Goal: Information Seeking & Learning: Check status

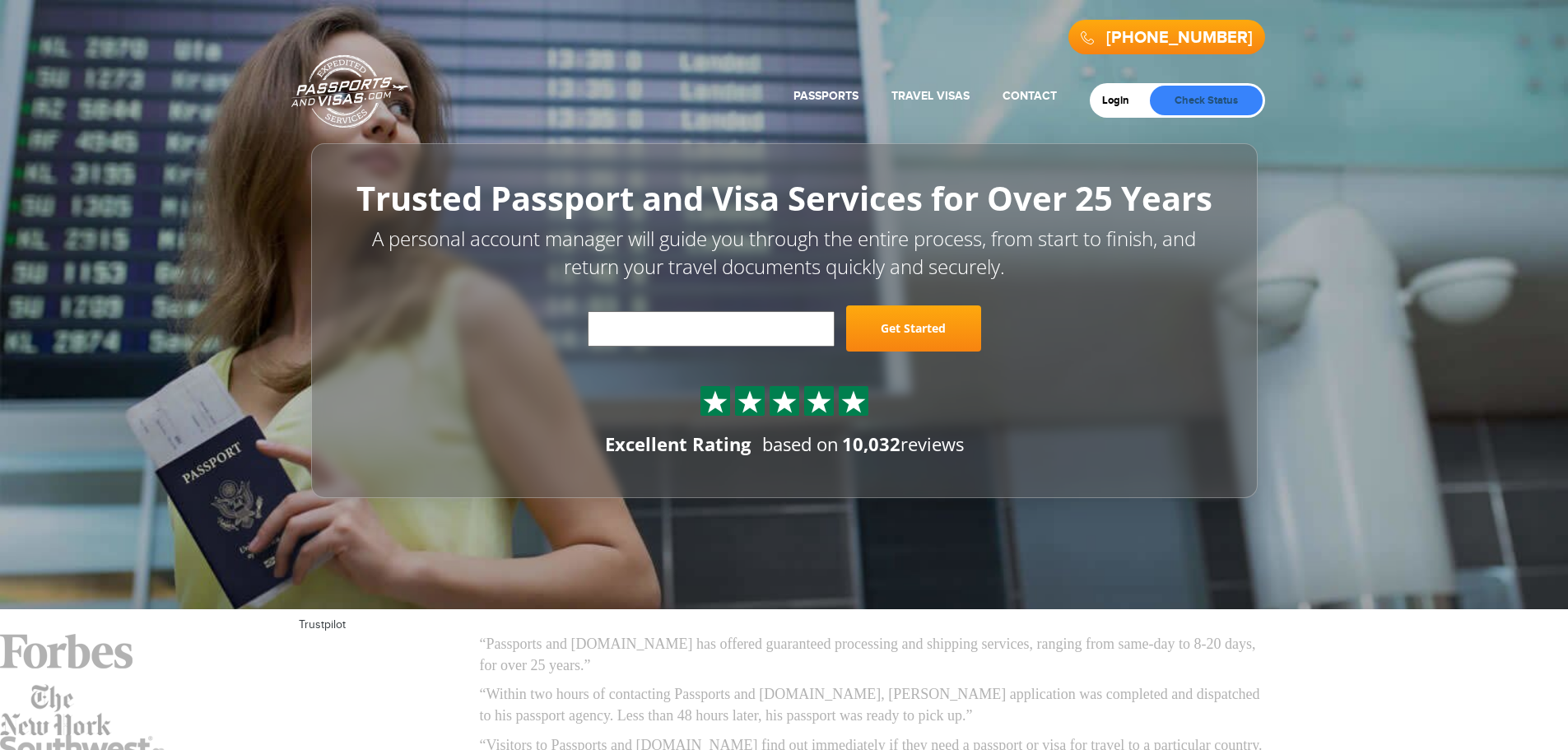
click at [1213, 94] on link "Check Status" at bounding box center [1206, 100] width 113 height 30
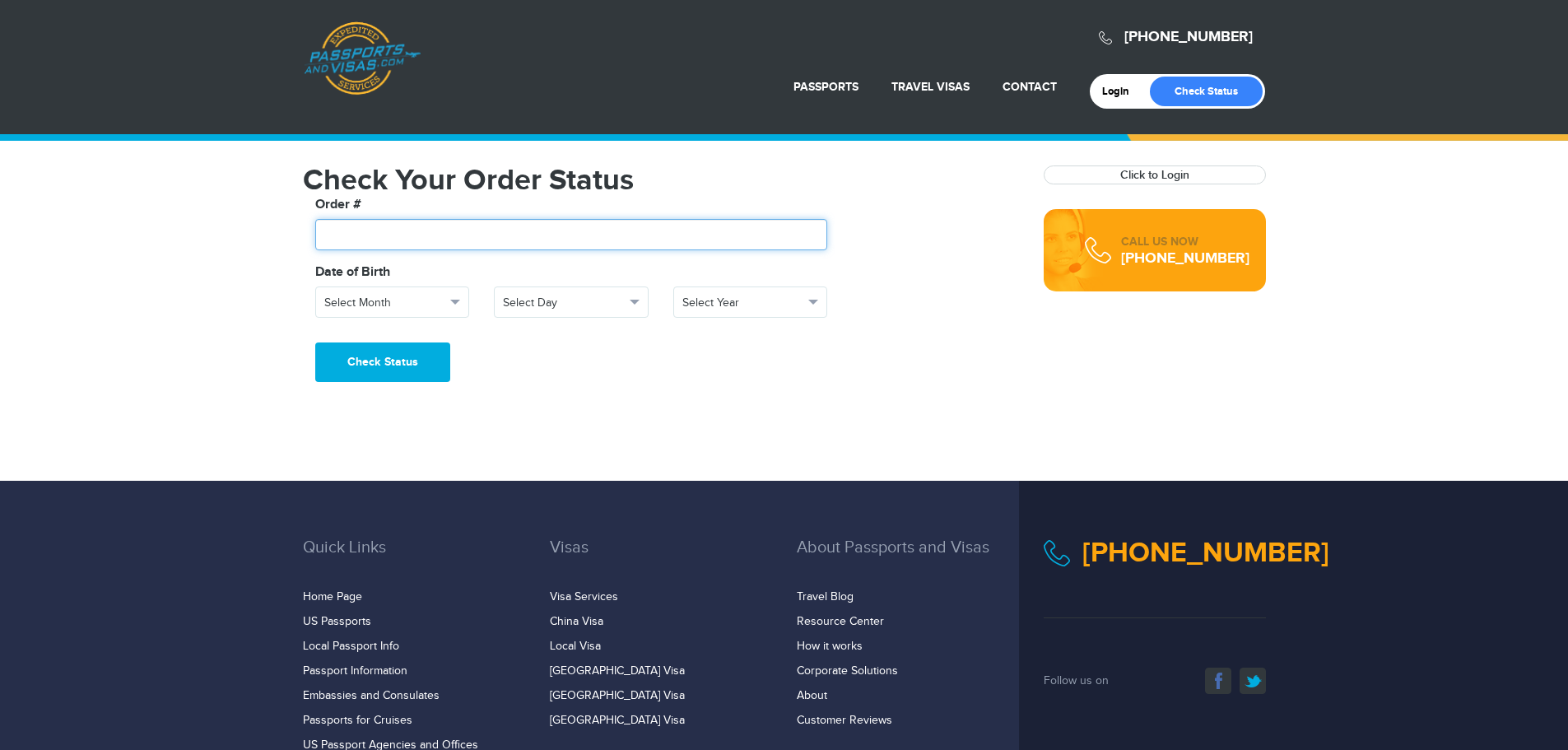
click at [411, 231] on input "text" at bounding box center [571, 235] width 513 height 32
type input "*******"
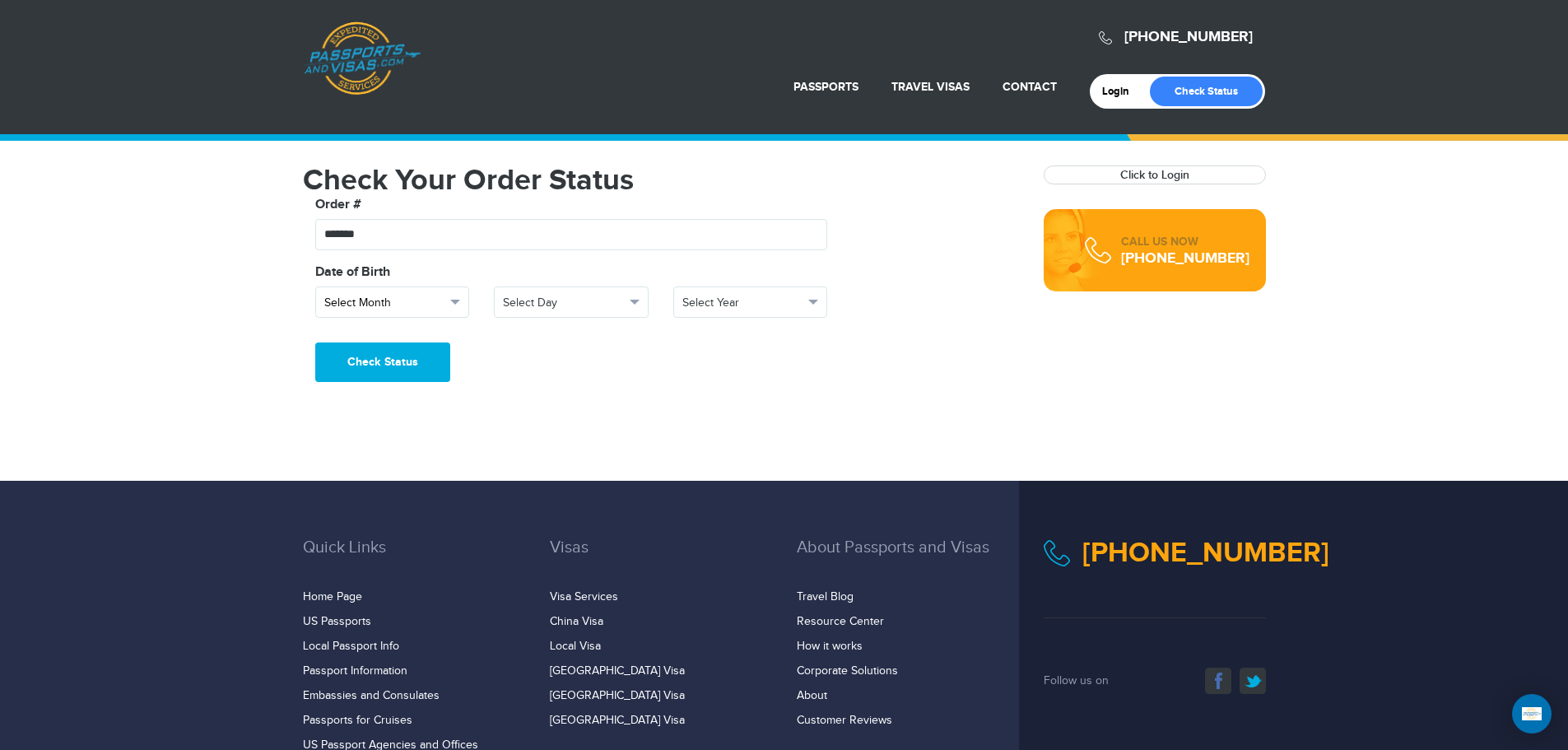
click at [455, 299] on span "button" at bounding box center [455, 301] width 10 height 5
click at [360, 403] on link "March" at bounding box center [392, 400] width 153 height 23
click at [585, 306] on span "Select Day" at bounding box center [563, 303] width 121 height 17
click at [529, 443] on link "12" at bounding box center [570, 443] width 153 height 23
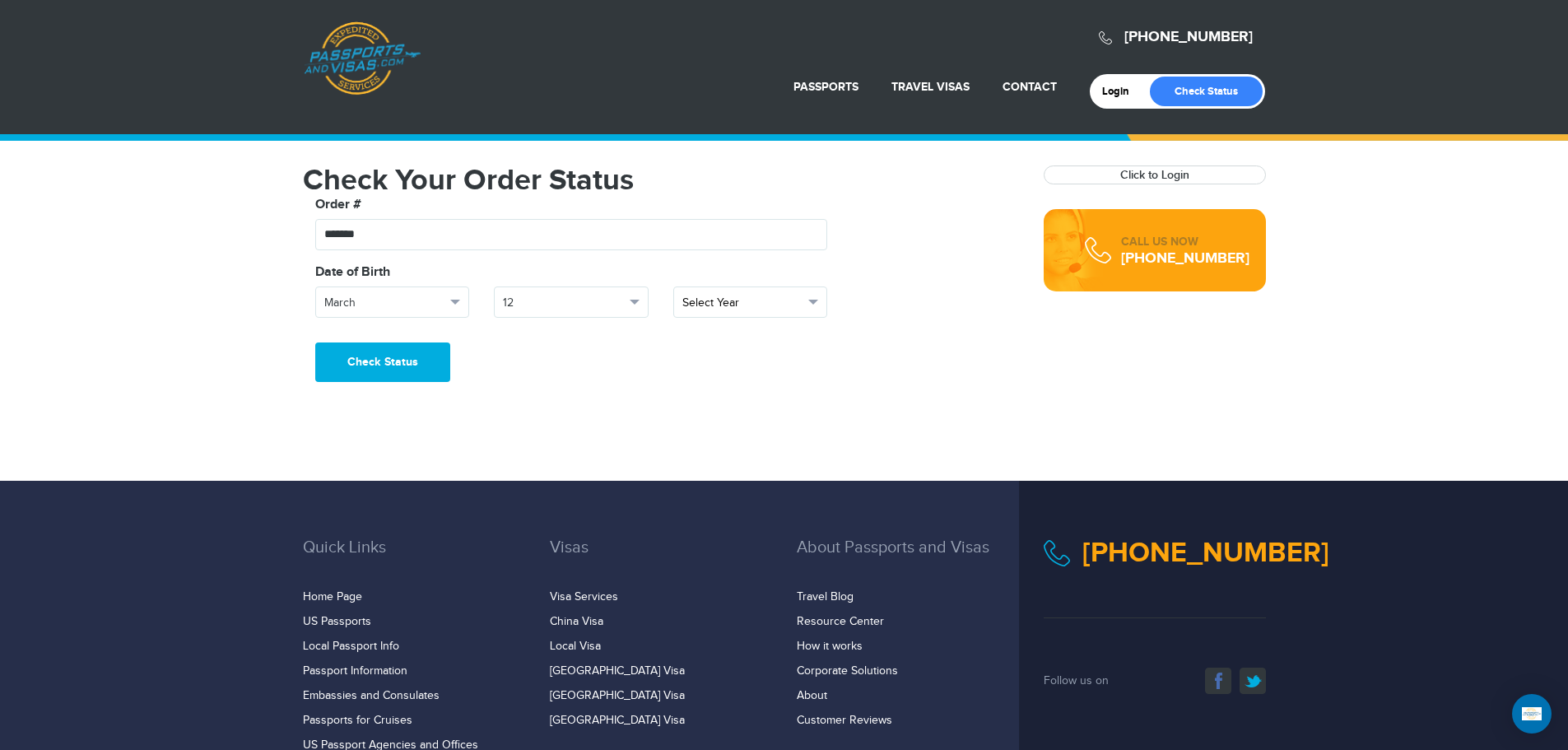
click at [728, 297] on span "Select Year" at bounding box center [743, 303] width 121 height 17
click at [708, 439] on link "1982" at bounding box center [750, 439] width 153 height 23
click at [381, 362] on button "Check Status" at bounding box center [383, 362] width 135 height 40
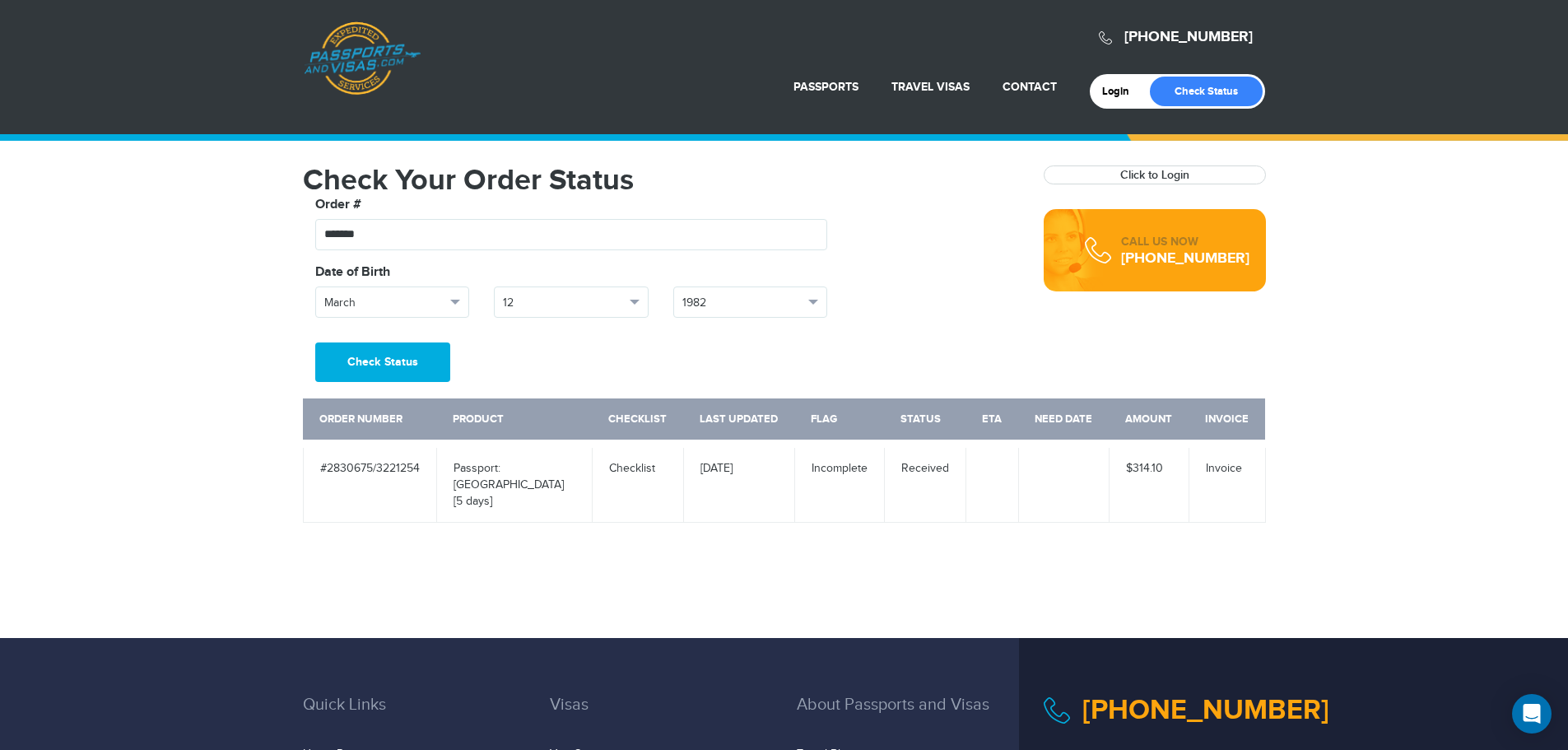
click at [1013, 487] on td at bounding box center [991, 482] width 53 height 79
click at [1066, 477] on td at bounding box center [1064, 482] width 91 height 79
drag, startPoint x: 1150, startPoint y: 469, endPoint x: 1218, endPoint y: 472, distance: 68.1
click at [1152, 469] on td "$314.10" at bounding box center [1149, 482] width 80 height 79
click at [1243, 474] on td "Invoice" at bounding box center [1227, 482] width 77 height 79
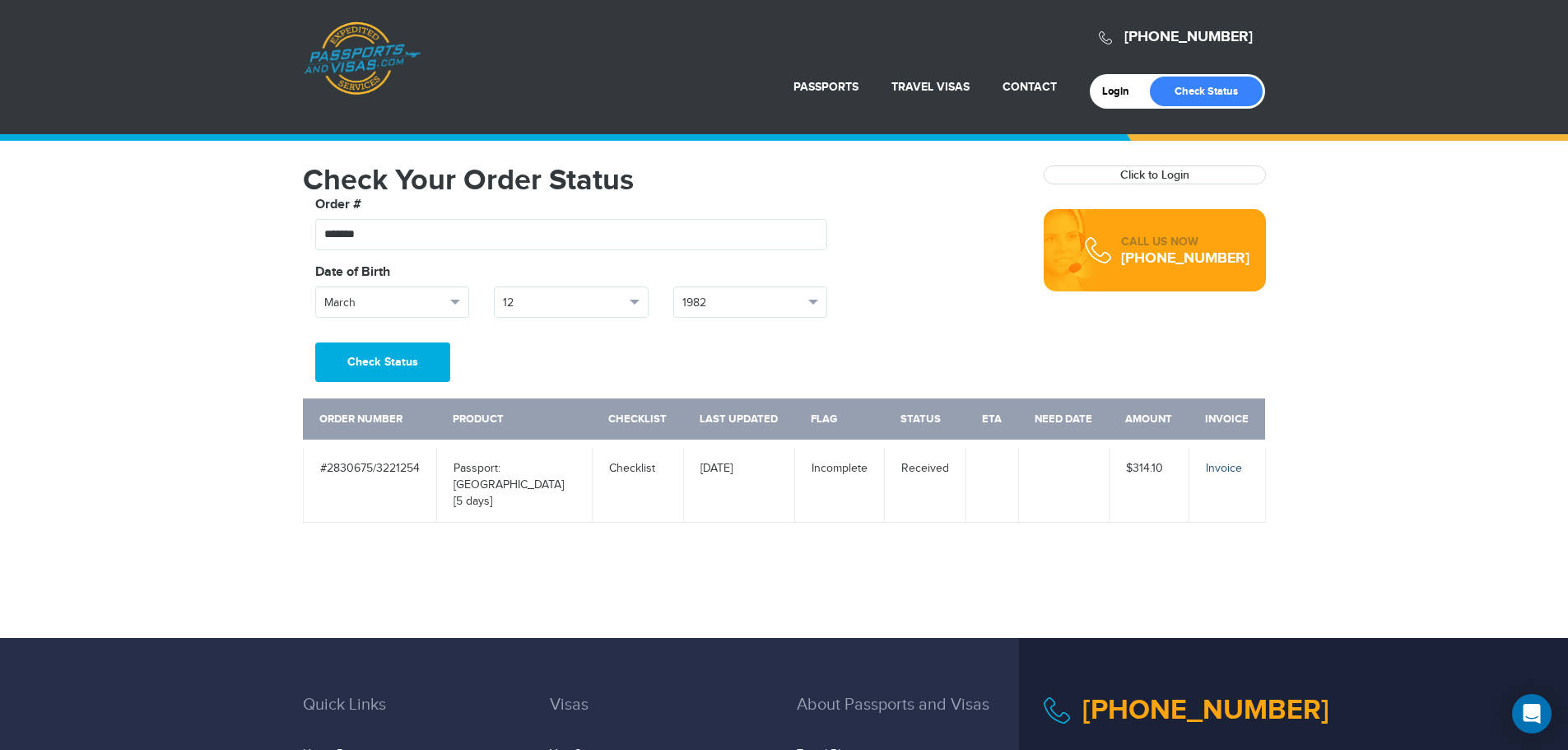
click at [1234, 470] on link "Invoice" at bounding box center [1223, 468] width 36 height 13
click at [350, 472] on td "#2830675/3221254" at bounding box center [370, 482] width 134 height 79
click at [391, 464] on td "#2830675/3221254" at bounding box center [370, 482] width 134 height 79
click at [515, 468] on td "Passport: [GEOGRAPHIC_DATA] [5 days]" at bounding box center [514, 482] width 156 height 79
click at [654, 464] on link "Checklist" at bounding box center [632, 468] width 46 height 13
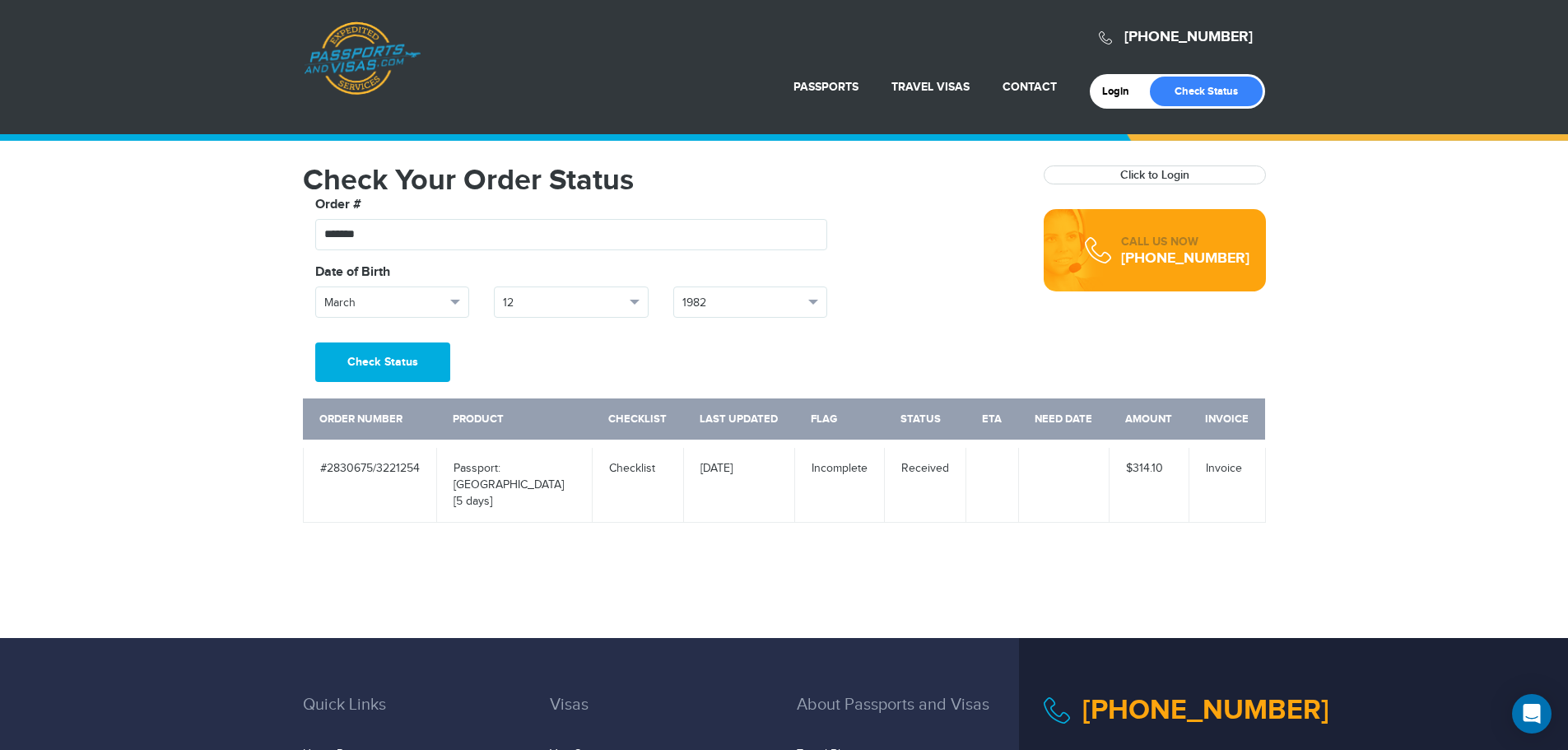
click at [1143, 472] on td "$314.10" at bounding box center [1149, 482] width 80 height 79
click at [1341, 456] on div "800-860-8610 Passports & Visas.com Login Check Status Passports Passport Renewa…" at bounding box center [784, 319] width 1568 height 638
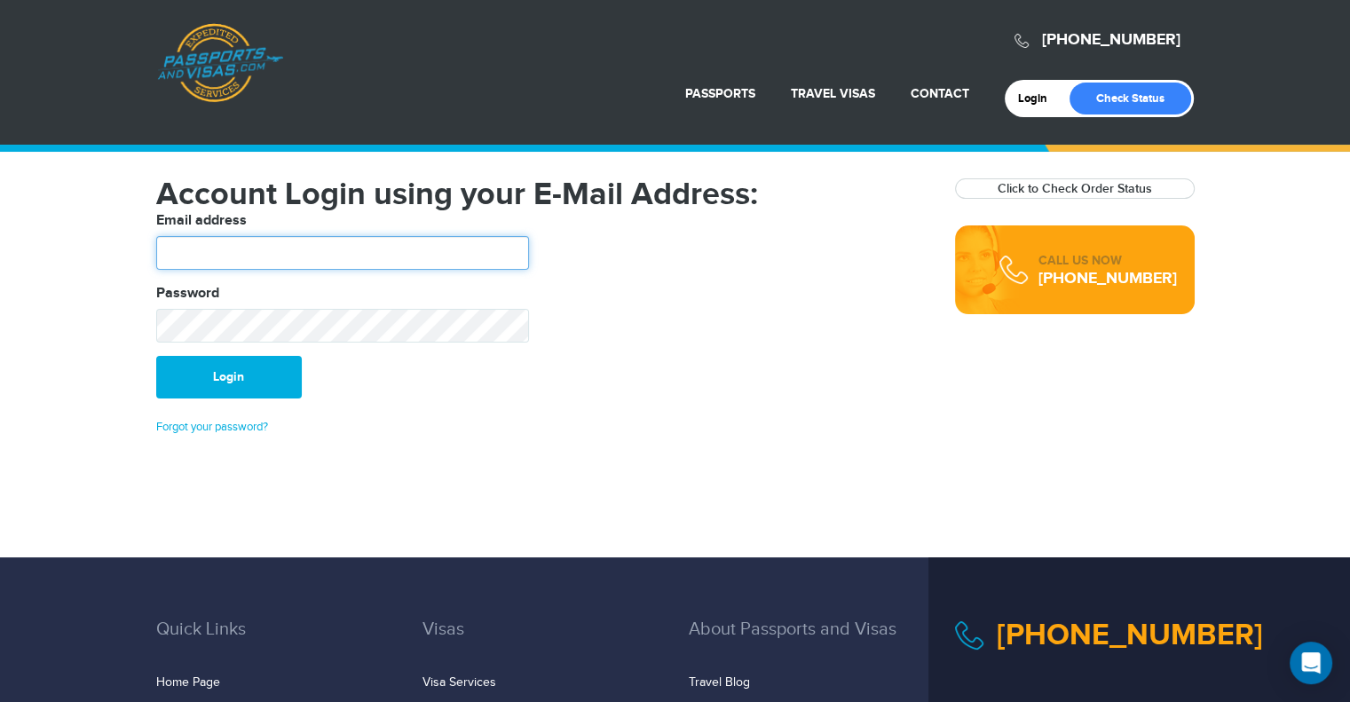
click at [238, 256] on input "text" at bounding box center [342, 253] width 373 height 34
type input "**********"
click at [509, 395] on form "**********" at bounding box center [542, 323] width 772 height 227
click at [1106, 261] on div "CALL US NOW" at bounding box center [1107, 261] width 138 height 18
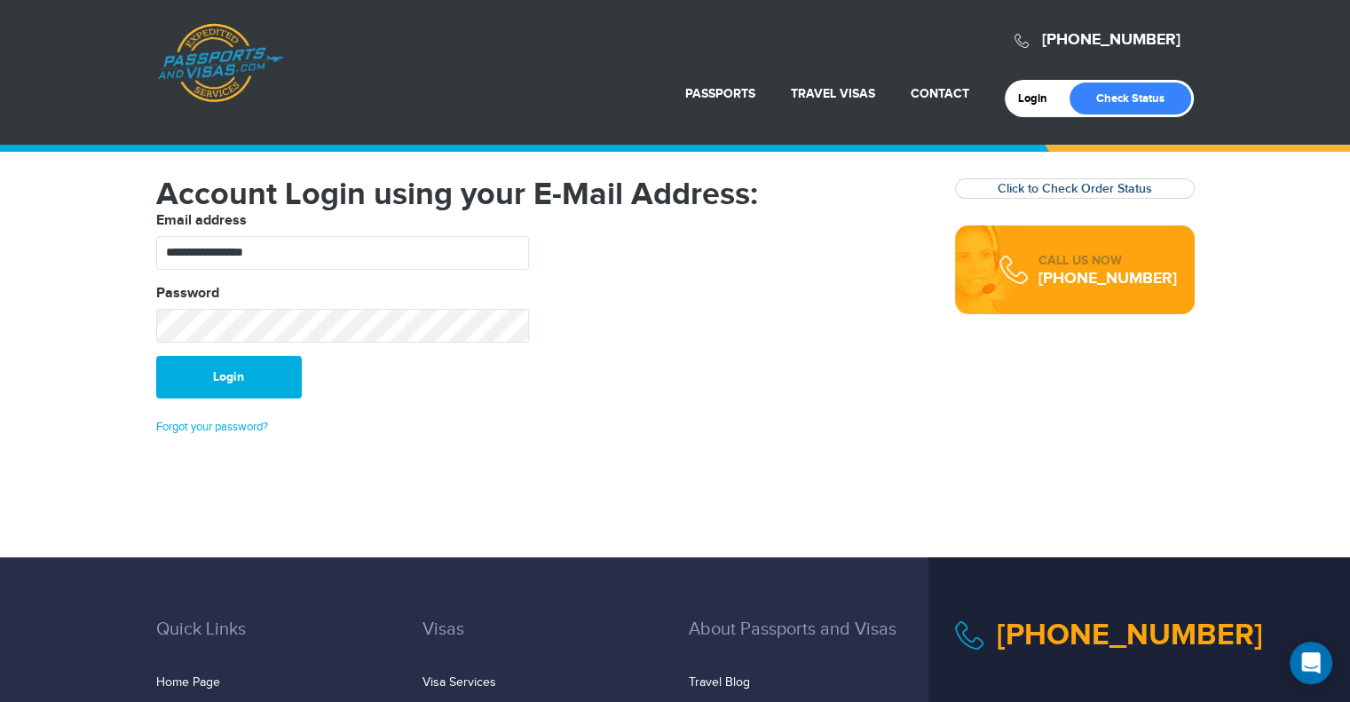
click at [1053, 194] on link "Click to Check Order Status" at bounding box center [1075, 188] width 154 height 15
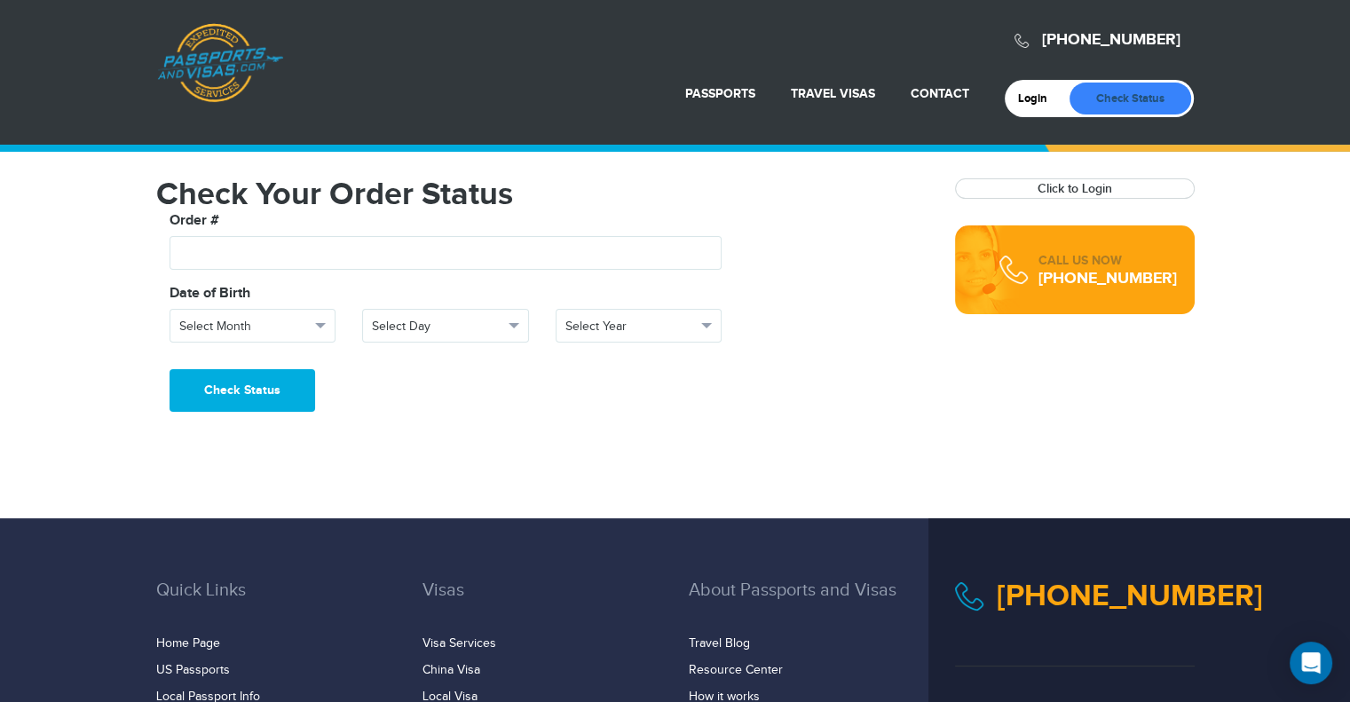
click at [1106, 99] on link "Check Status" at bounding box center [1131, 99] width 122 height 32
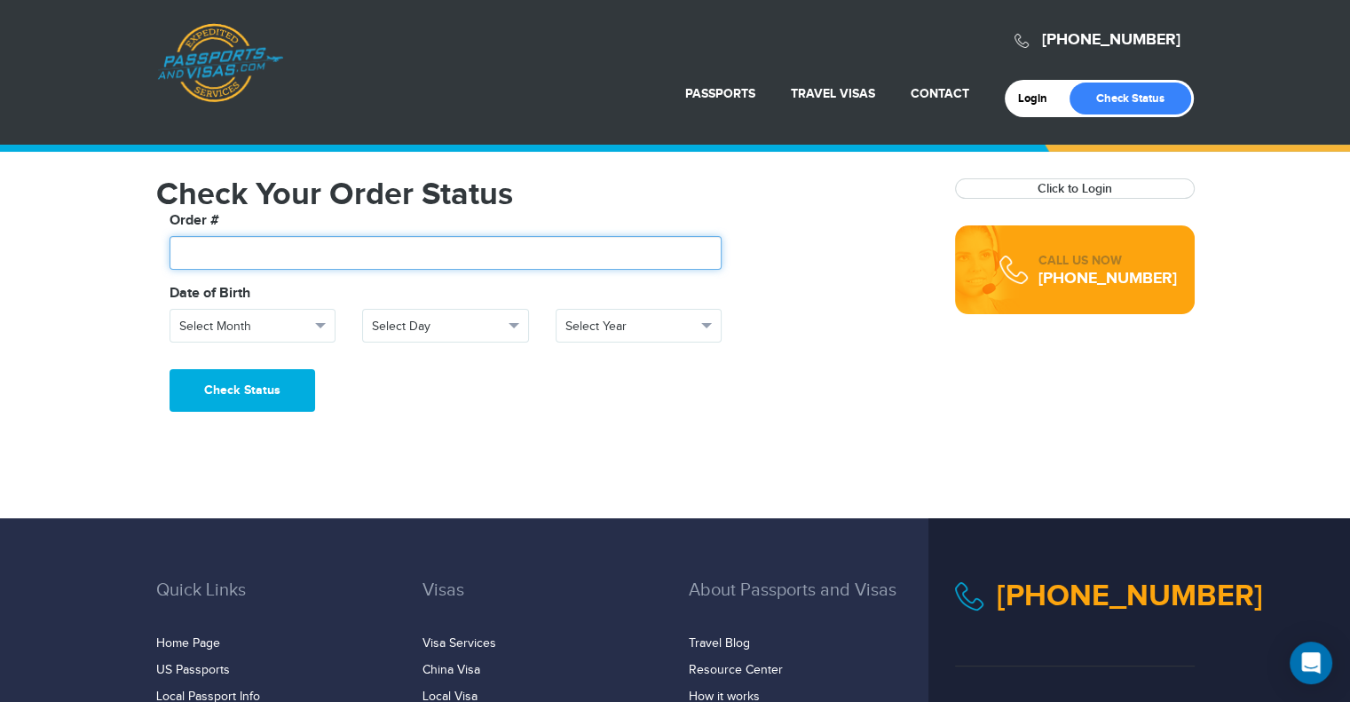
click at [301, 258] on input "text" at bounding box center [446, 253] width 553 height 34
type input "*******"
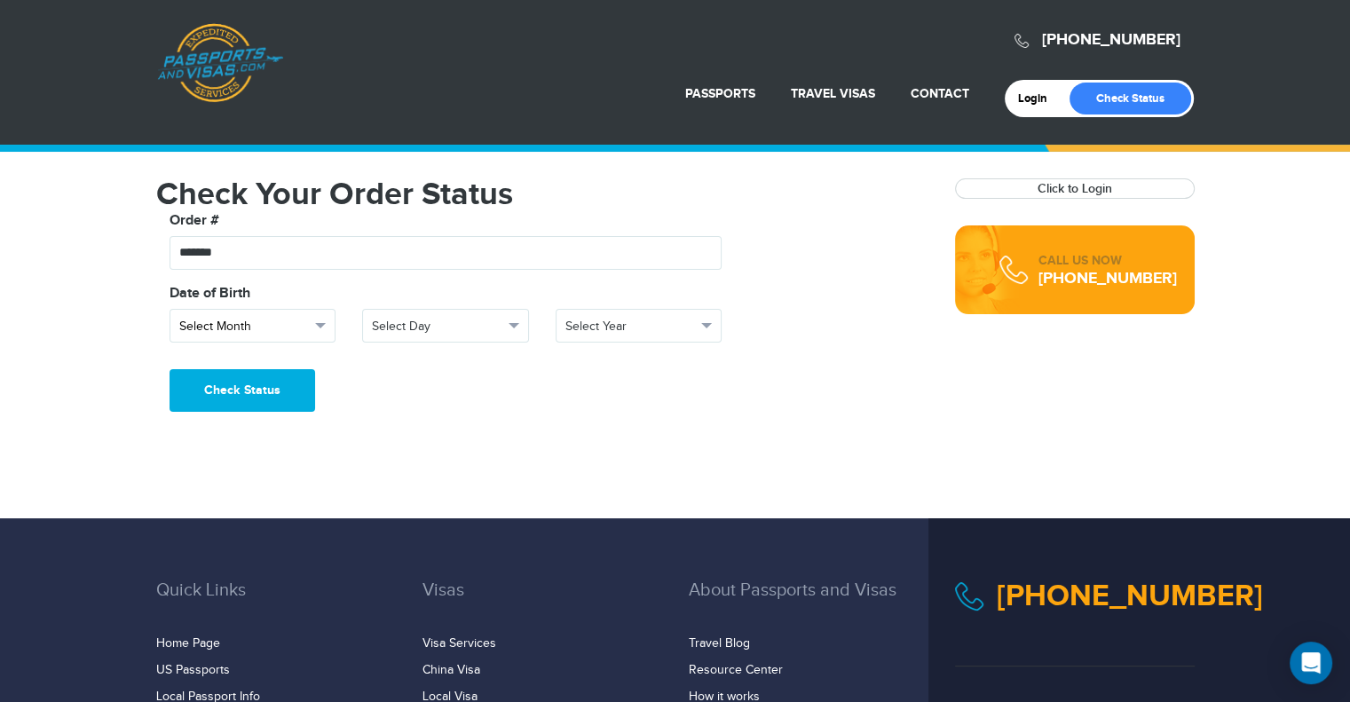
click at [312, 336] on button "Select Month" at bounding box center [253, 326] width 167 height 34
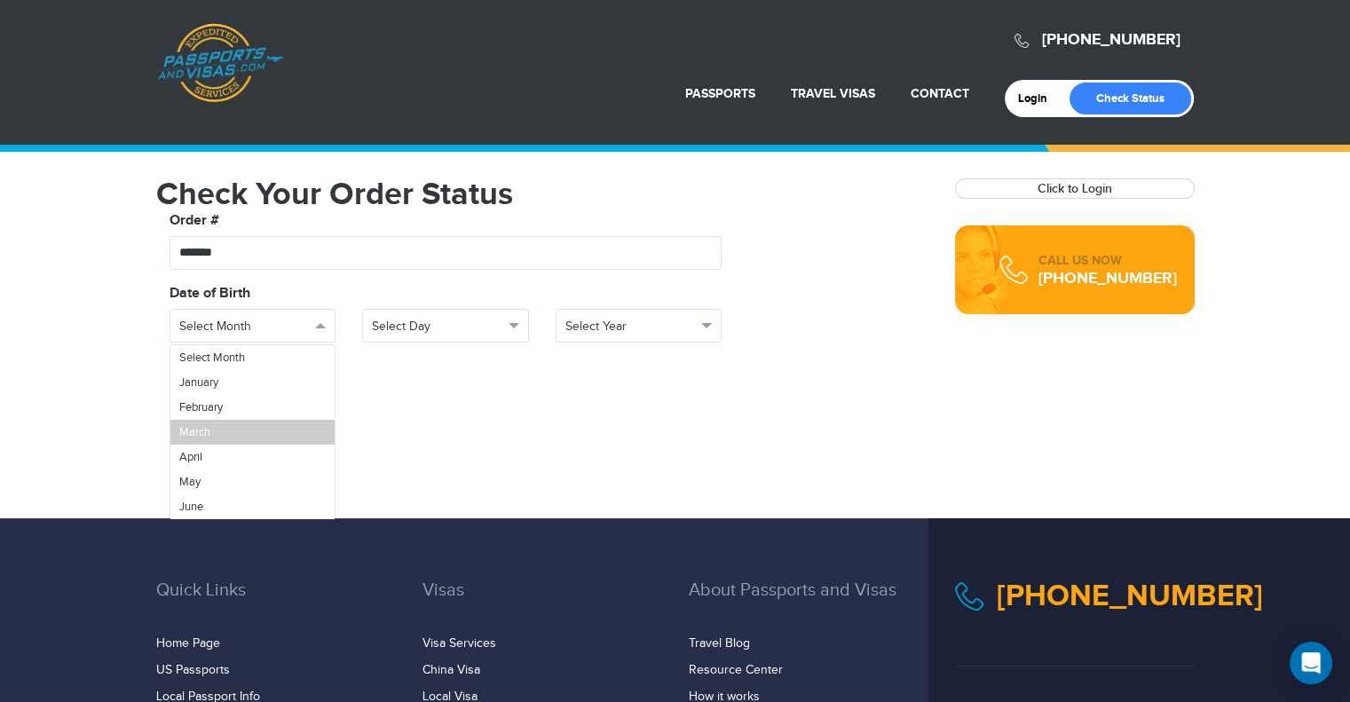
click at [250, 436] on link "March" at bounding box center [252, 432] width 165 height 25
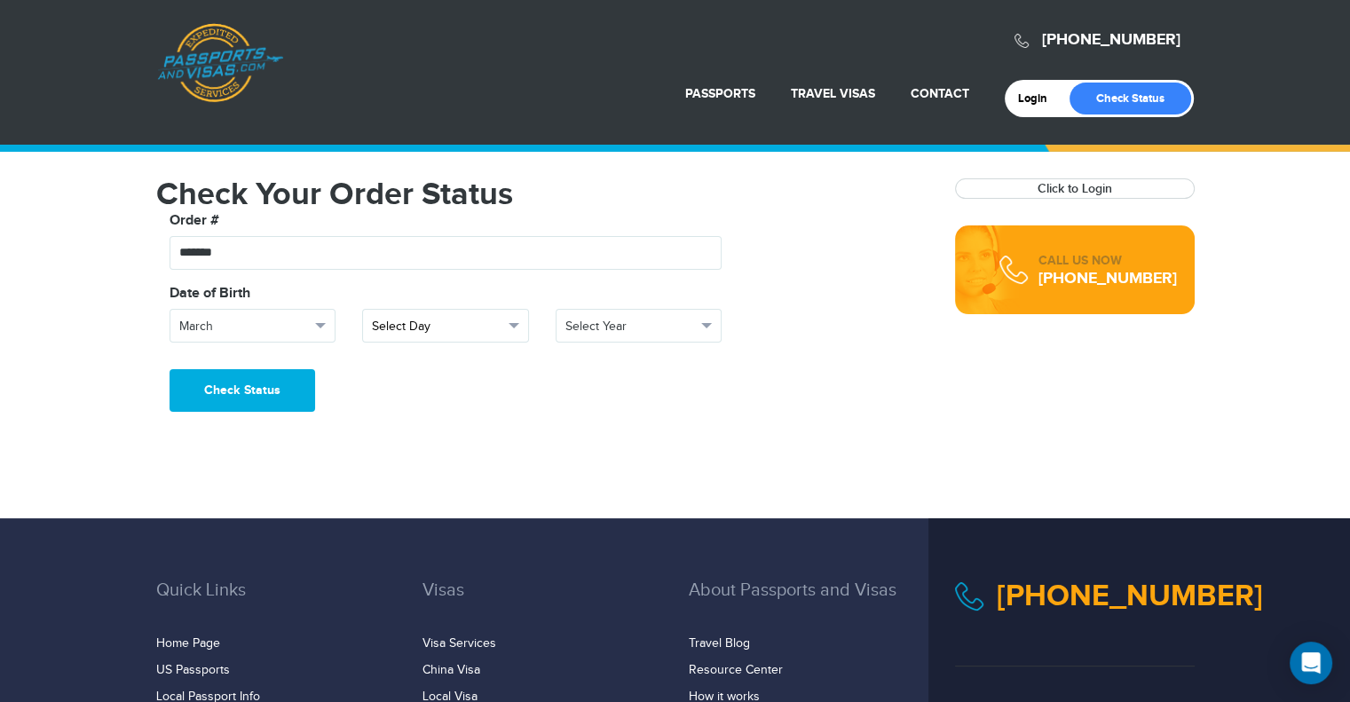
click at [408, 320] on span "Select Day" at bounding box center [437, 327] width 131 height 18
click at [404, 392] on link "12" at bounding box center [445, 389] width 165 height 25
click at [590, 316] on button "Select Year" at bounding box center [639, 326] width 167 height 34
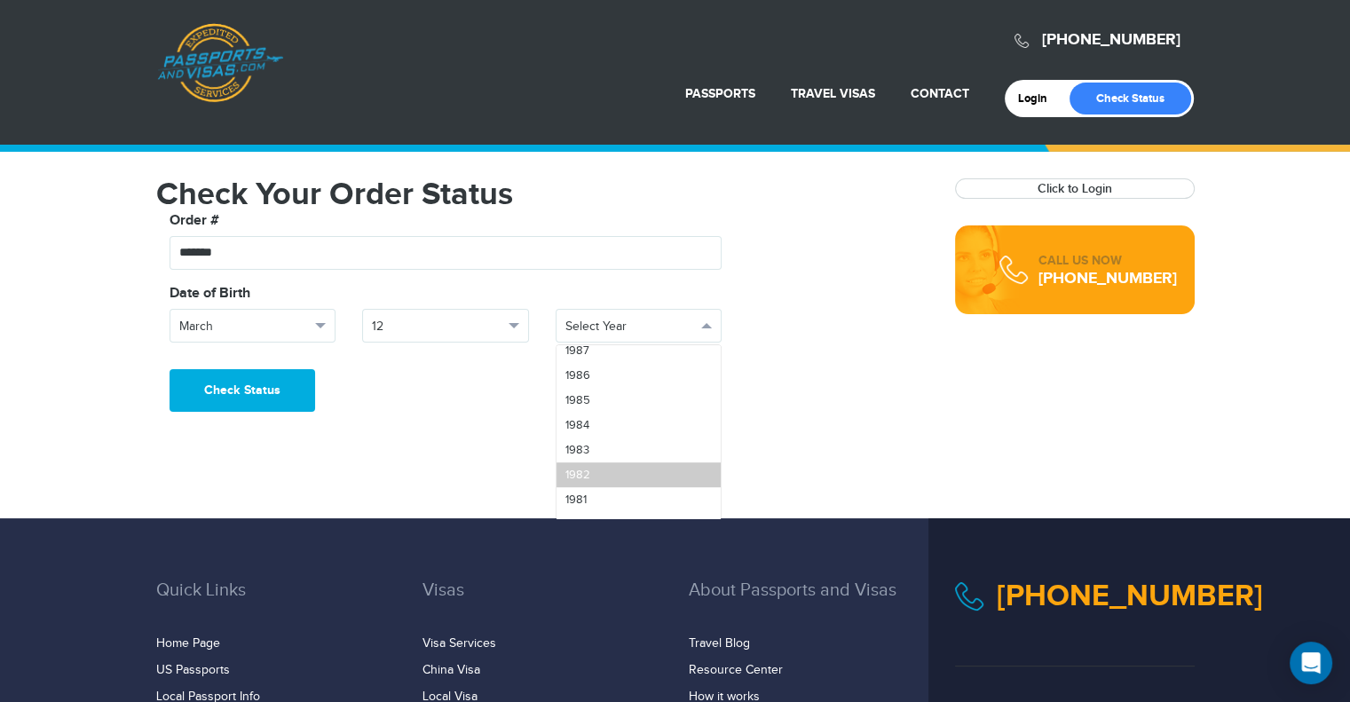
click at [615, 466] on link "1982" at bounding box center [639, 474] width 165 height 25
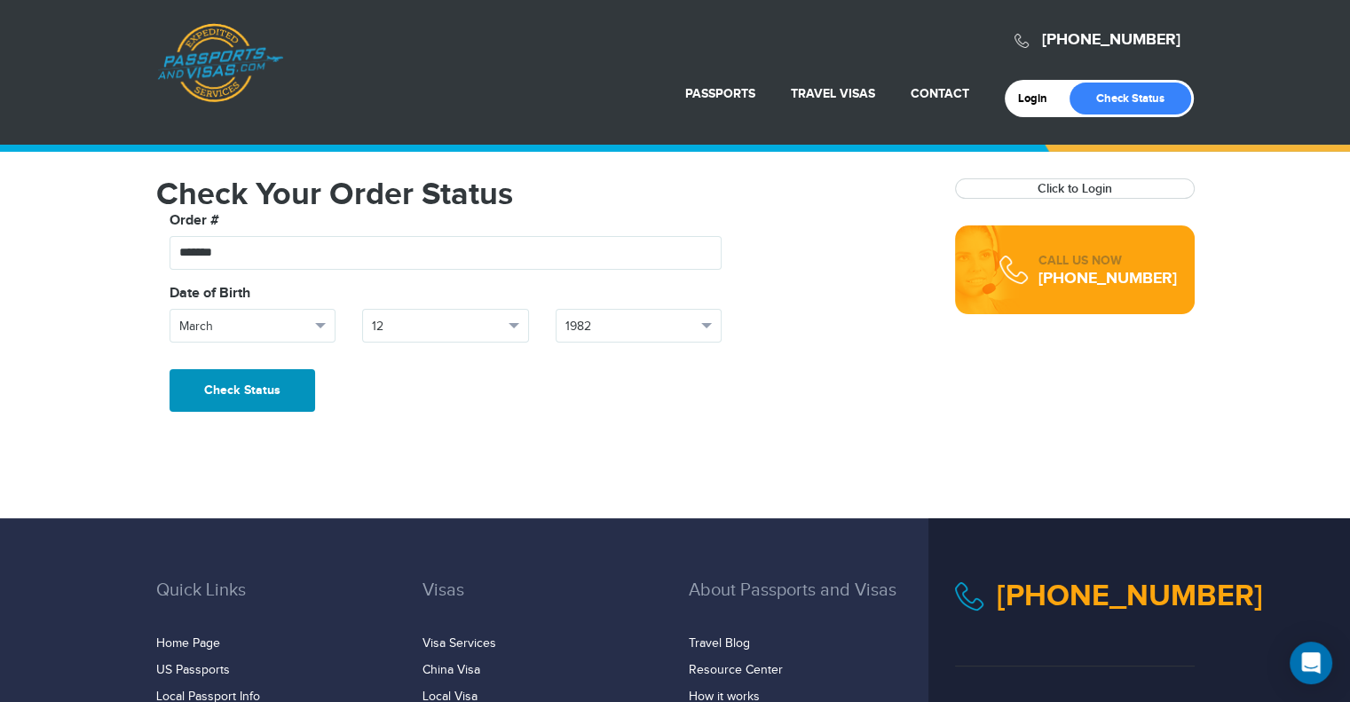
click at [180, 395] on button "Check Status" at bounding box center [243, 390] width 146 height 43
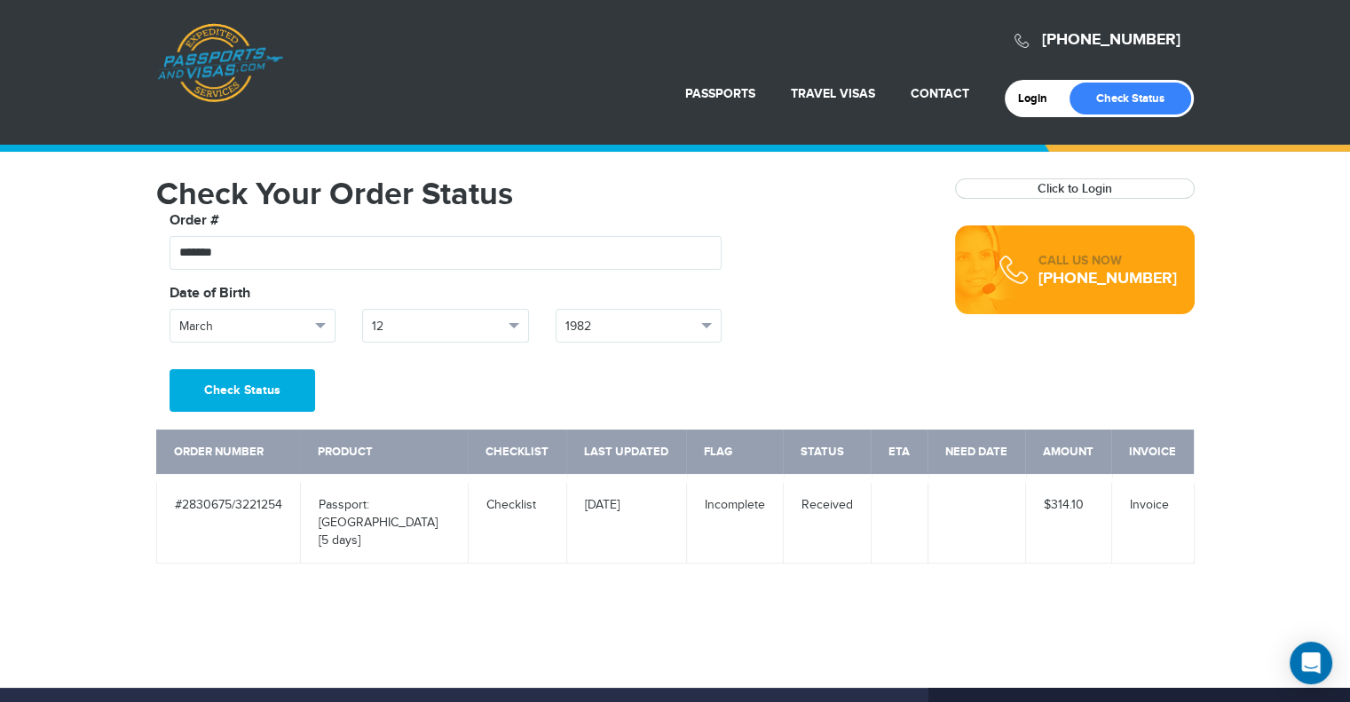
scroll to position [89, 0]
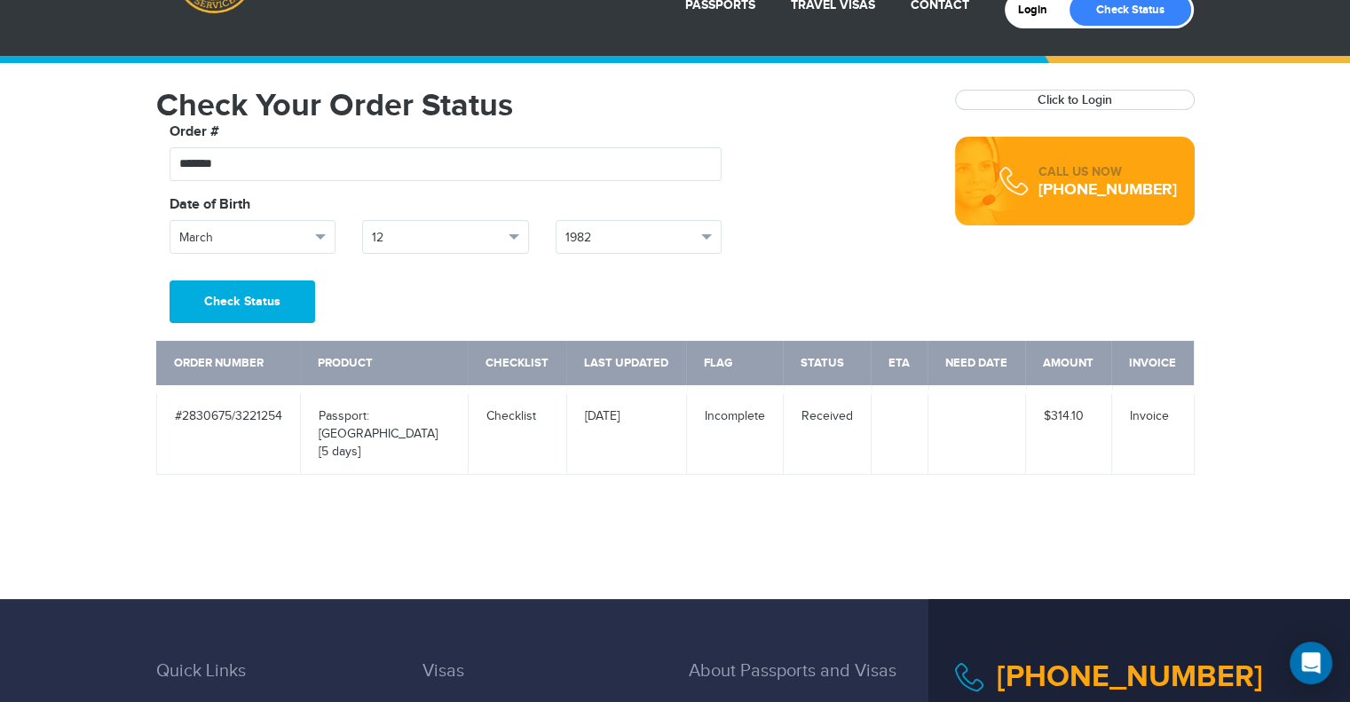
drag, startPoint x: 732, startPoint y: 416, endPoint x: 782, endPoint y: 420, distance: 49.8
click at [782, 420] on td "Incomplete" at bounding box center [734, 432] width 97 height 85
click at [743, 438] on td "Incomplete" at bounding box center [734, 432] width 97 height 85
